Goal: Task Accomplishment & Management: Use online tool/utility

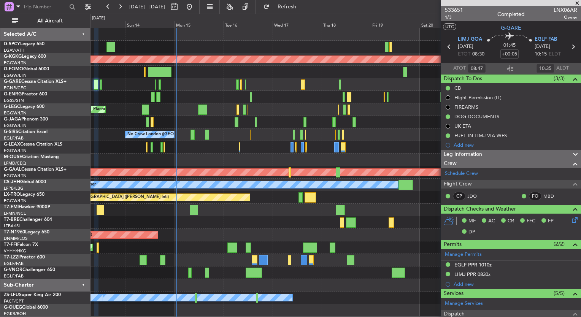
click at [380, 151] on div "AOG Maint [GEOGRAPHIC_DATA] (Ataturk) Planned Maint [GEOGRAPHIC_DATA] ([GEOGRAP…" at bounding box center [336, 172] width 490 height 289
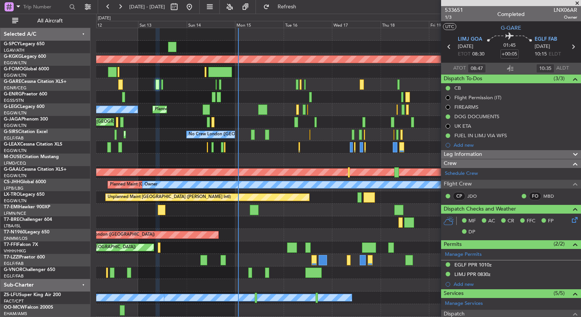
click at [240, 101] on div "No Crew Planned Maint [GEOGRAPHIC_DATA] ([GEOGRAPHIC_DATA])" at bounding box center [338, 97] width 485 height 13
click at [575, 4] on span at bounding box center [578, 3] width 8 height 7
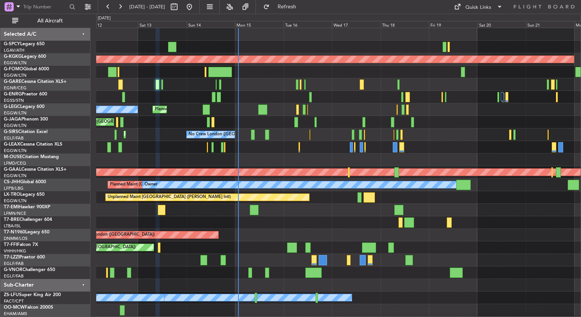
type input "0"
click at [478, 8] on div "Quick Links" at bounding box center [479, 8] width 26 height 8
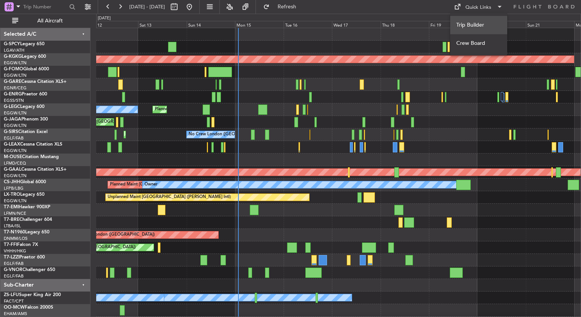
click at [481, 21] on button "Trip Builder" at bounding box center [478, 25] width 57 height 18
click at [120, 2] on button at bounding box center [120, 7] width 12 height 12
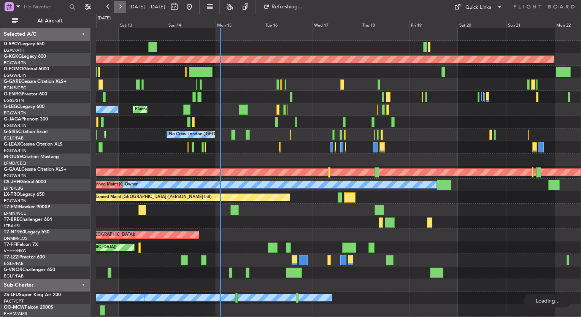
click at [120, 2] on button at bounding box center [120, 7] width 12 height 12
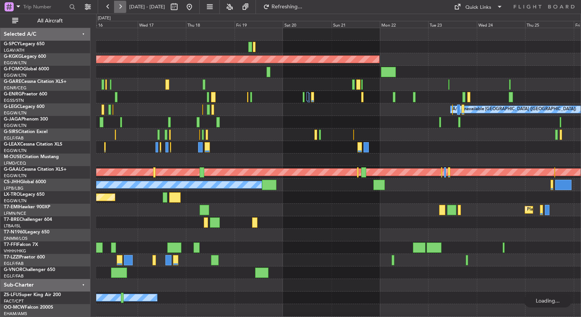
click at [120, 2] on button at bounding box center [120, 7] width 12 height 12
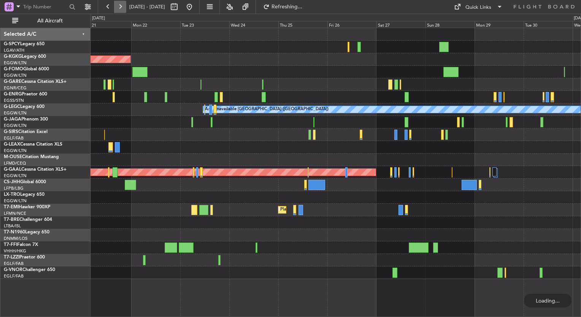
click at [120, 2] on button at bounding box center [120, 7] width 12 height 12
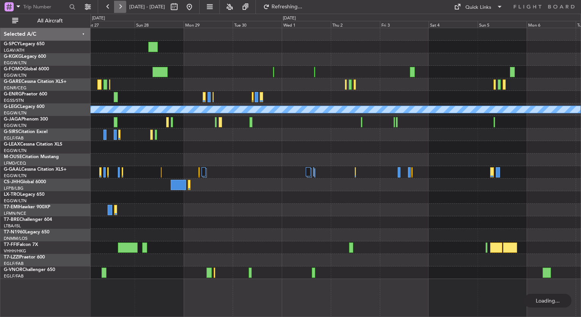
click at [120, 2] on button at bounding box center [120, 7] width 12 height 12
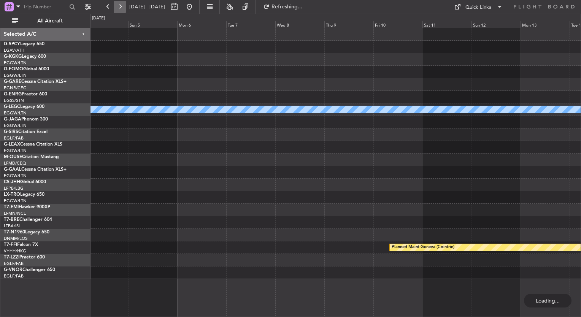
click at [120, 2] on button at bounding box center [120, 7] width 12 height 12
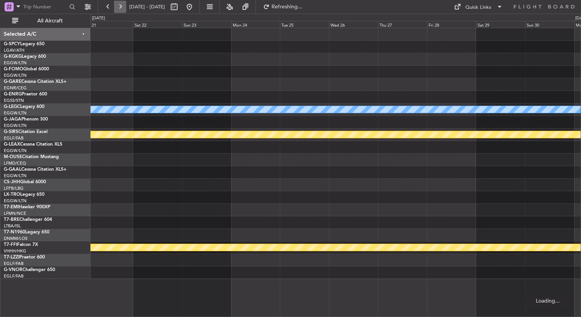
click at [120, 2] on button at bounding box center [120, 7] width 12 height 12
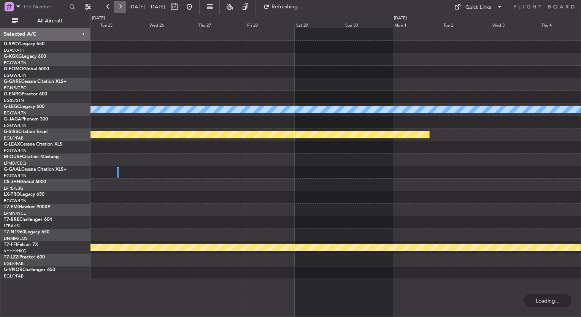
click at [120, 2] on button at bounding box center [120, 7] width 12 height 12
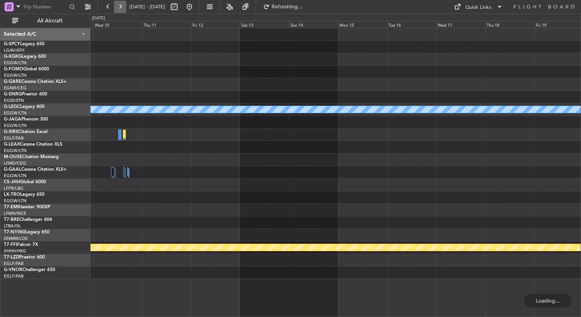
click at [120, 2] on button at bounding box center [120, 7] width 12 height 12
